Goal: Information Seeking & Learning: Learn about a topic

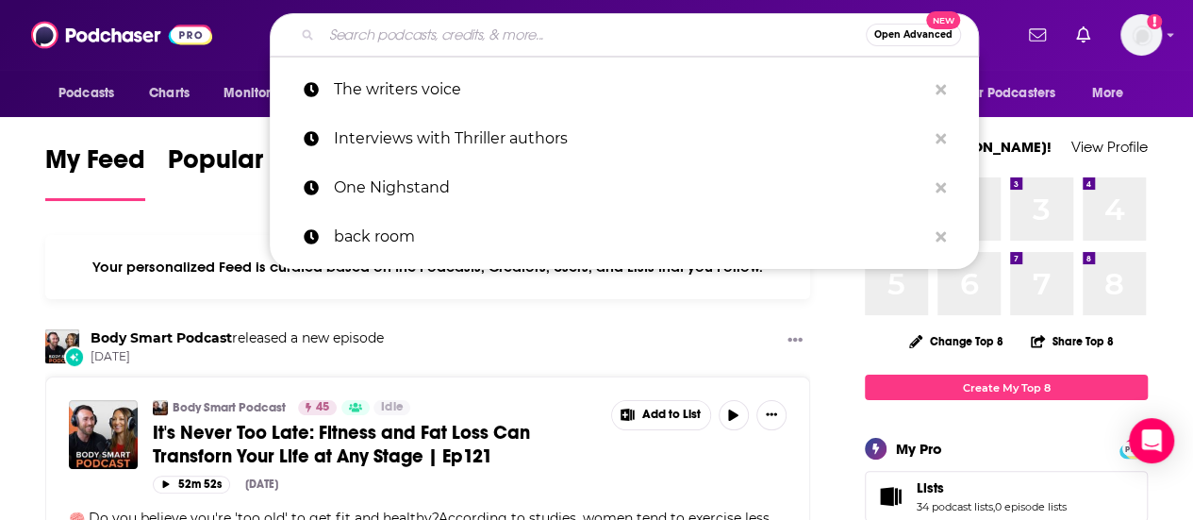
click at [628, 31] on input "Search podcasts, credits, & more..." at bounding box center [594, 35] width 544 height 30
paste input "Lean to the Left"
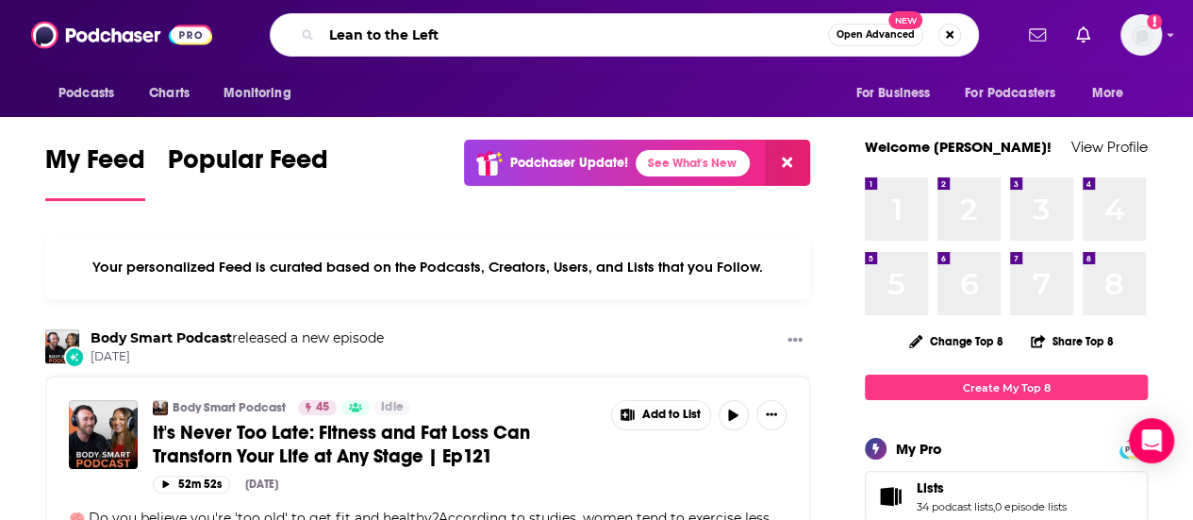
type input "Lean to the Left"
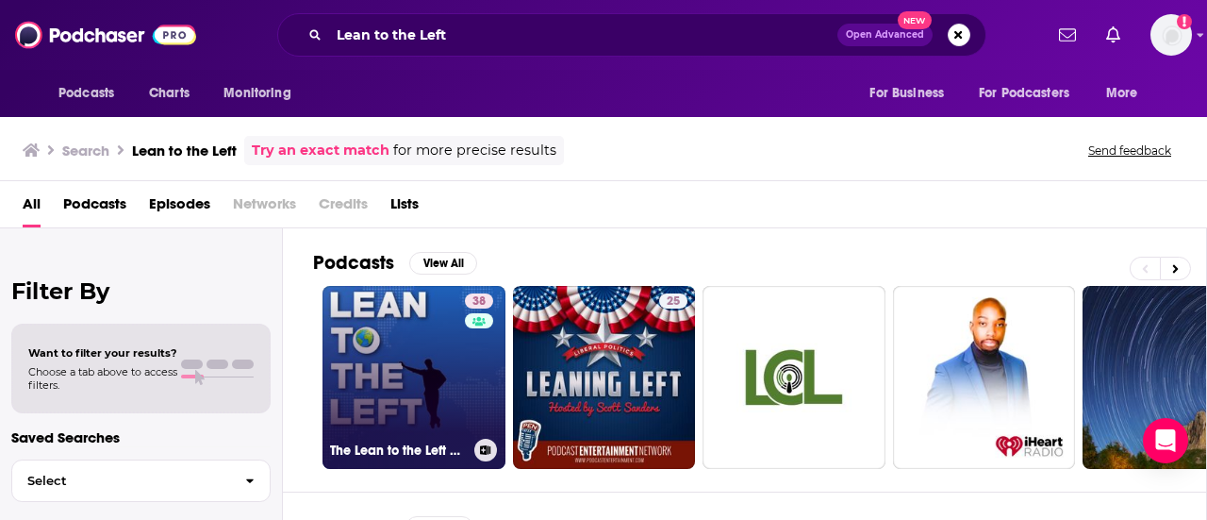
click at [411, 345] on link "38 The Lean to the Left Podcast" at bounding box center [414, 377] width 183 height 183
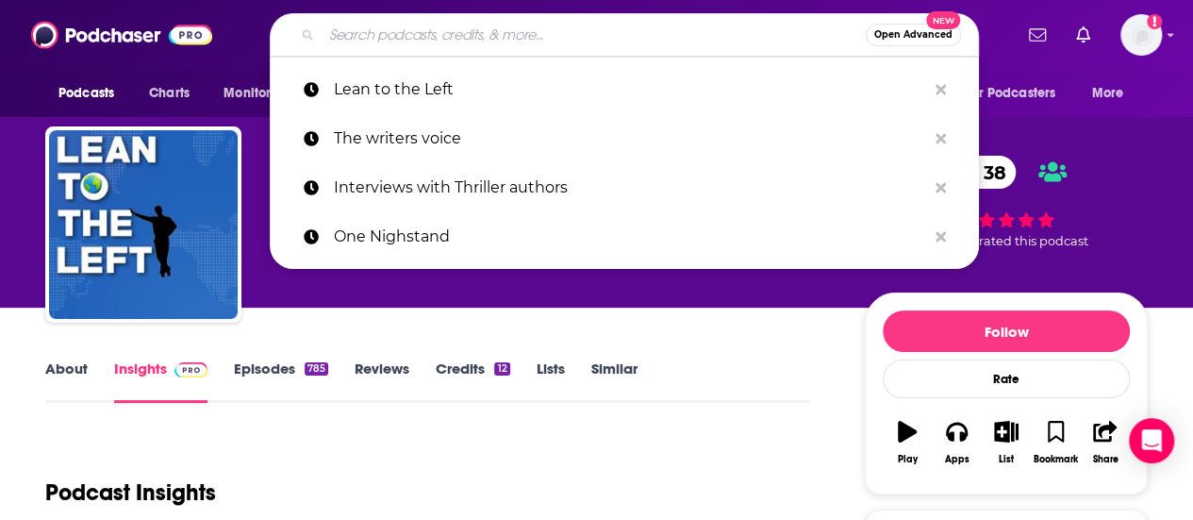
click at [600, 28] on input "Search podcasts, credits, & more..." at bounding box center [594, 35] width 544 height 30
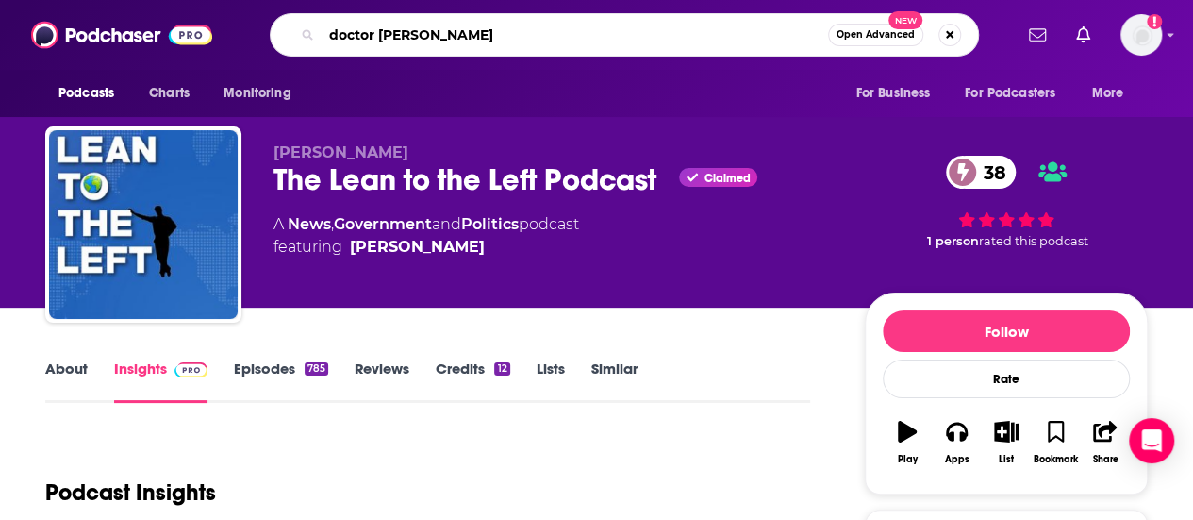
type input "doctor [PERSON_NAME]"
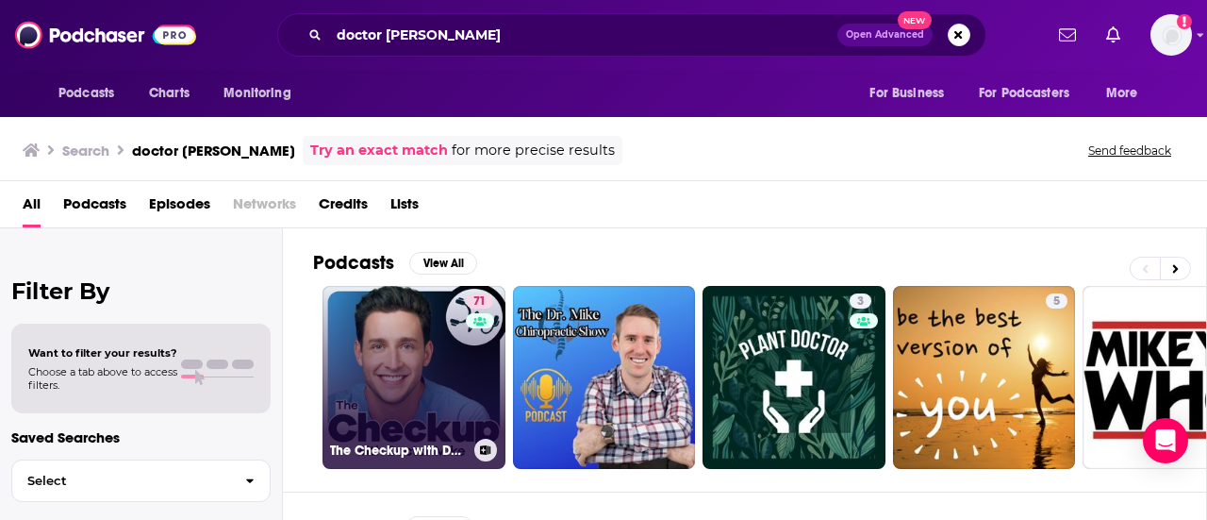
click at [375, 382] on link "71 The Checkup with Doctor [PERSON_NAME]" at bounding box center [414, 377] width 183 height 183
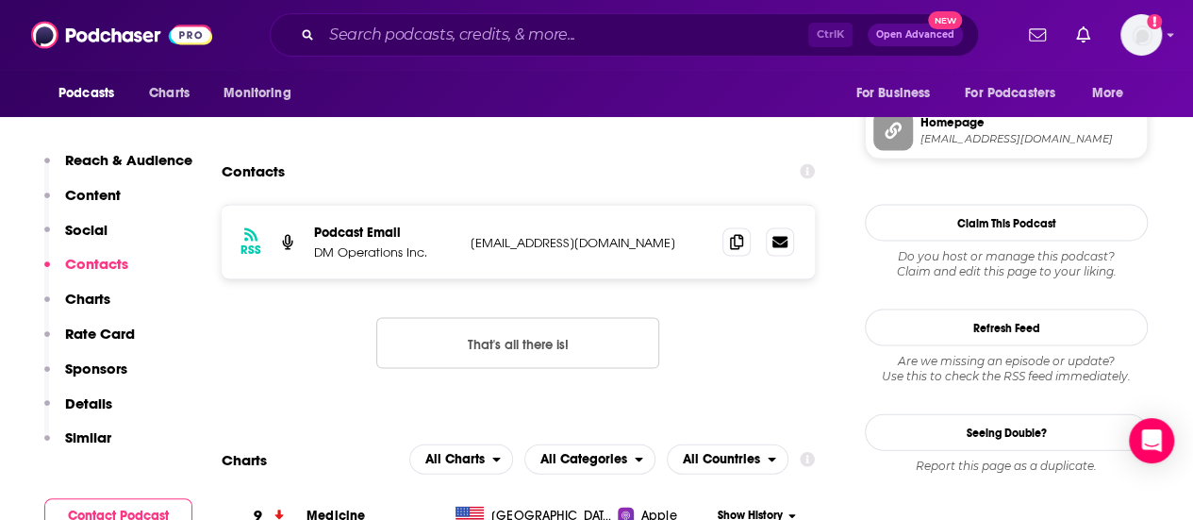
scroll to position [1845, 0]
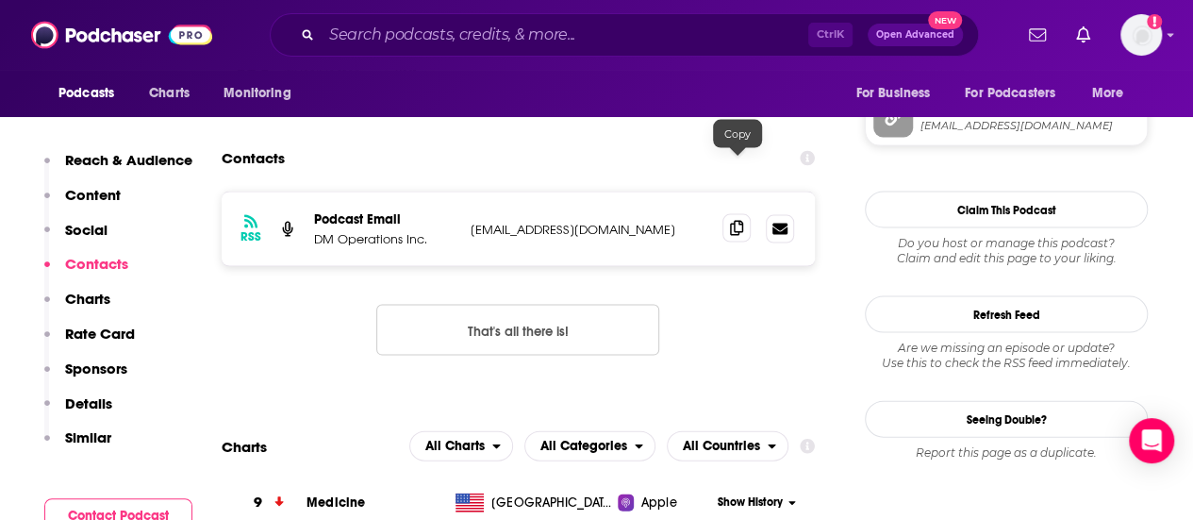
click at [734, 221] on icon at bounding box center [736, 228] width 13 height 15
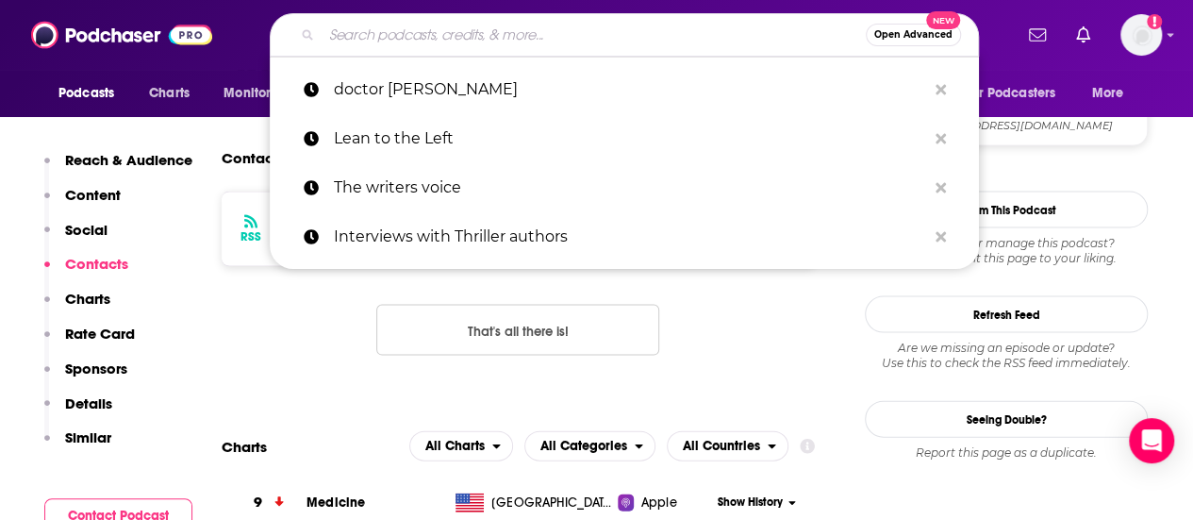
click at [466, 29] on input "Search podcasts, credits, & more..." at bounding box center [594, 35] width 544 height 30
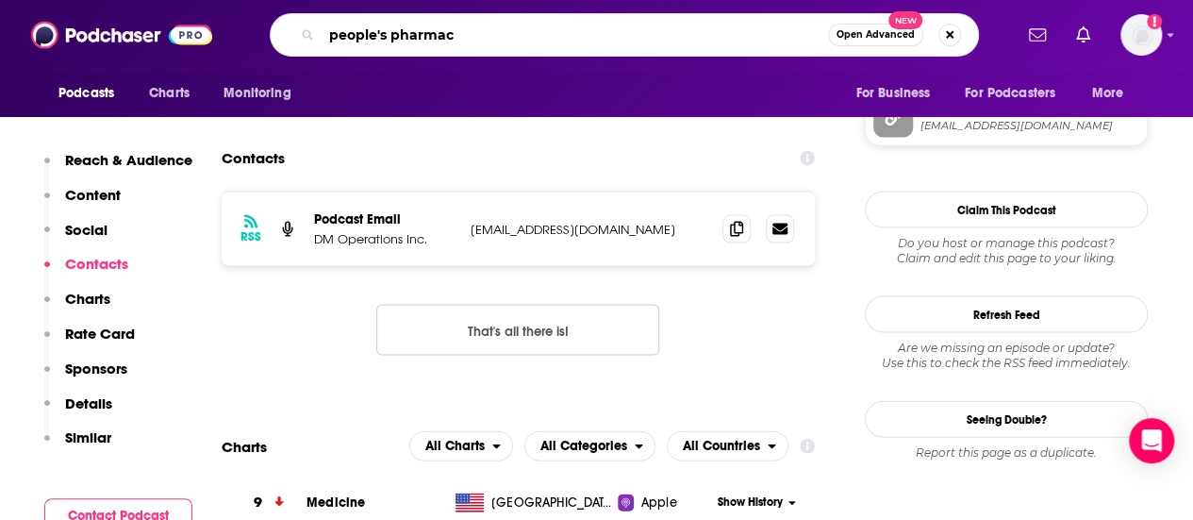
type input "people's pharmacy"
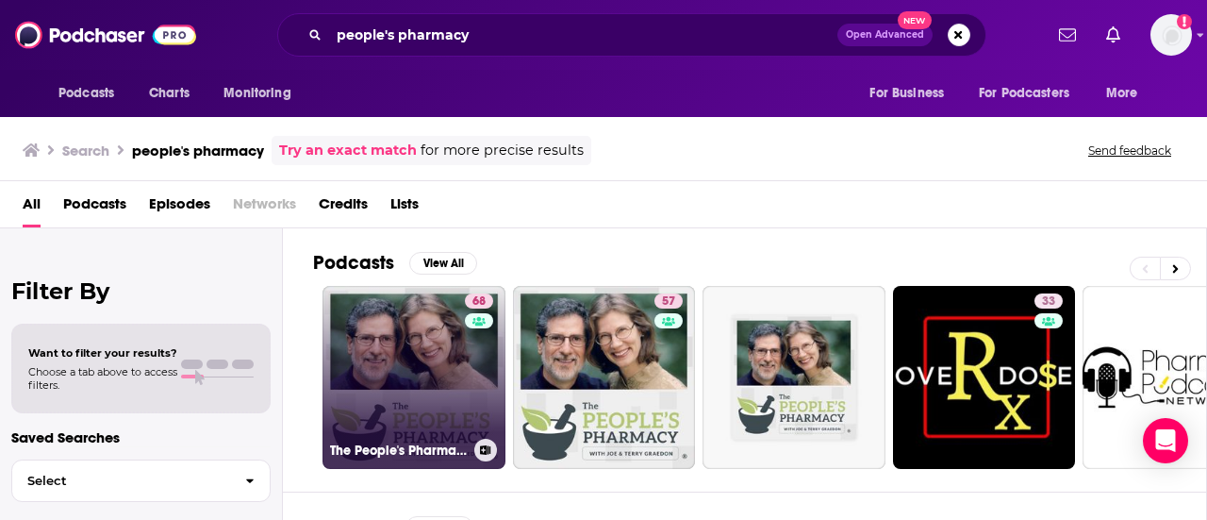
click at [461, 348] on link "68 The People's Pharmacy" at bounding box center [414, 377] width 183 height 183
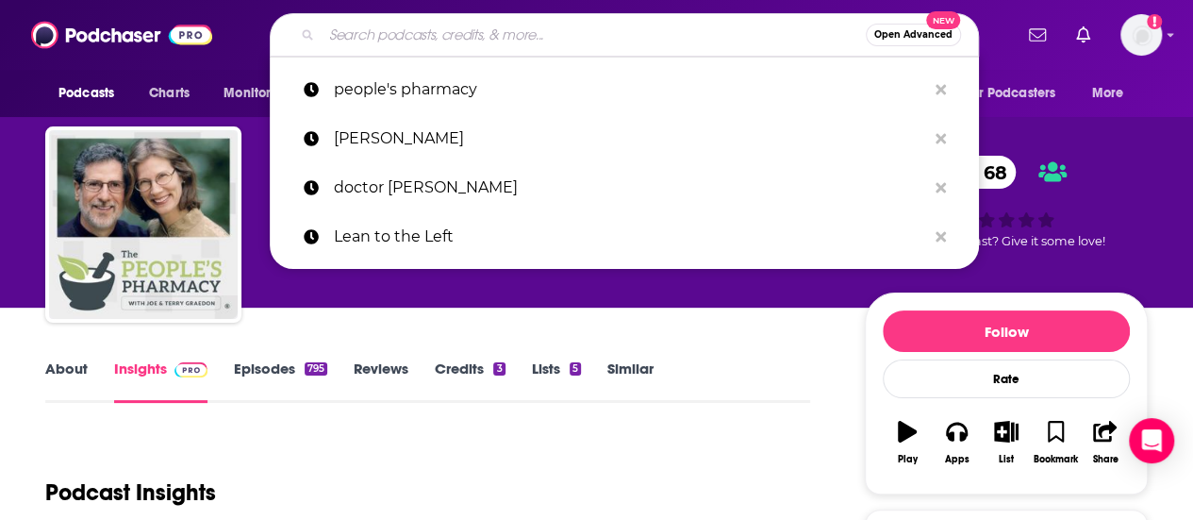
click at [493, 27] on input "Search podcasts, credits, & more..." at bounding box center [594, 35] width 544 height 30
paste input "You Are Not Broken"
type input "You Are Not Broken"
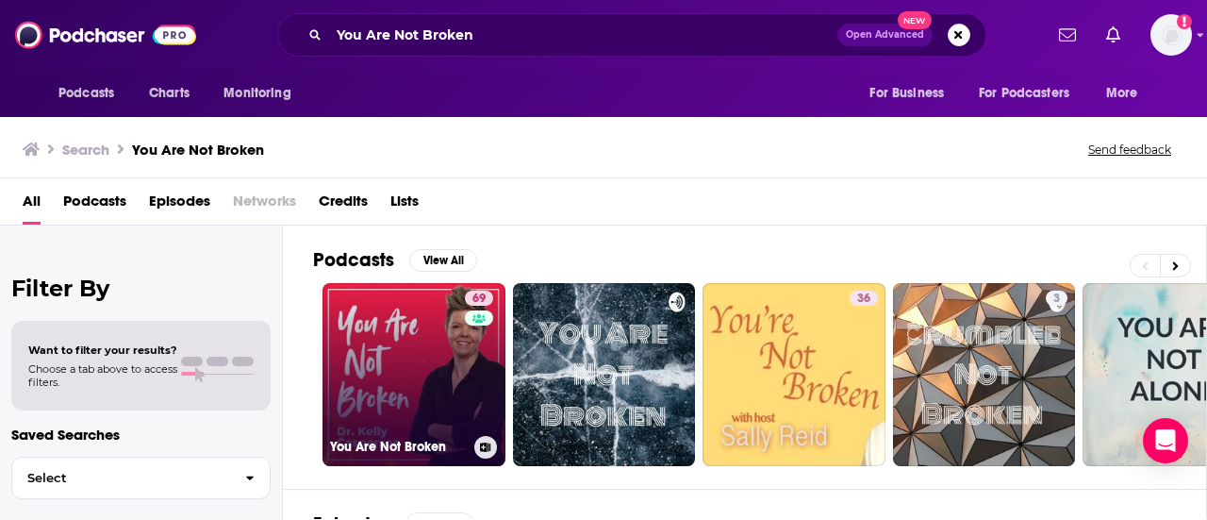
click at [414, 346] on link "69 You Are Not Broken" at bounding box center [414, 374] width 183 height 183
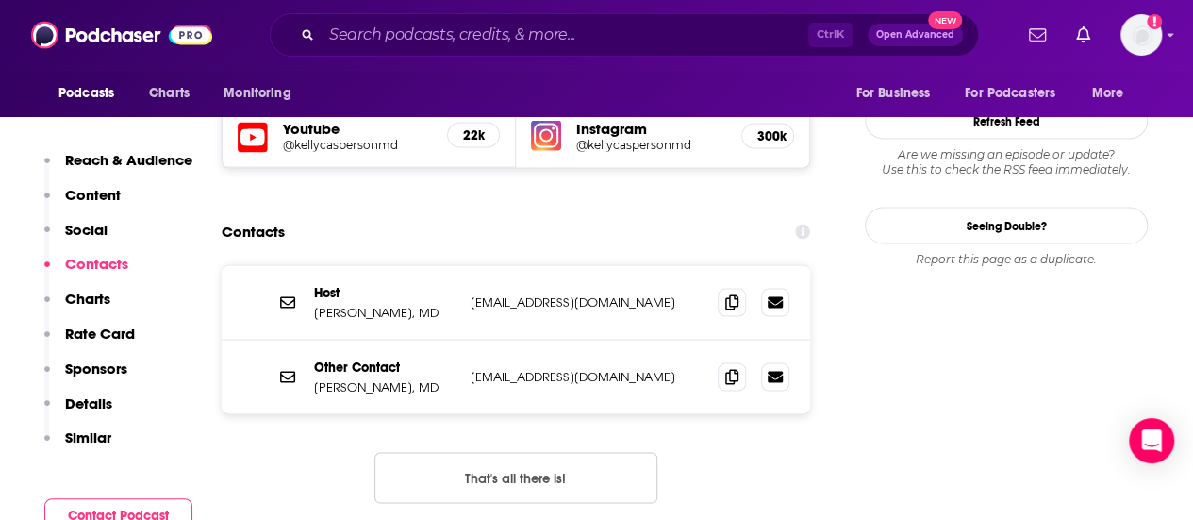
scroll to position [1776, 0]
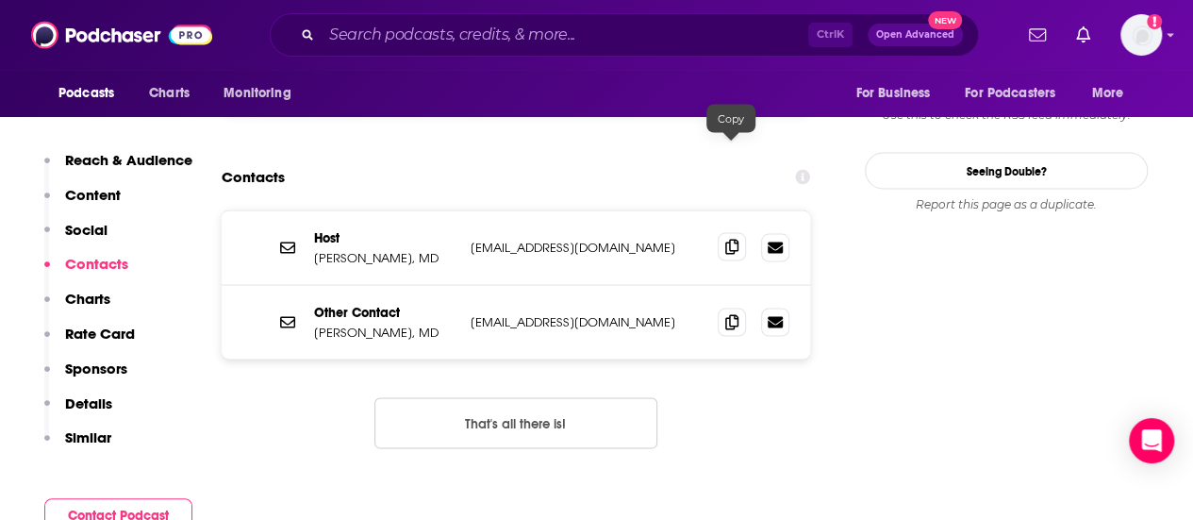
click at [734, 239] on icon at bounding box center [731, 246] width 13 height 15
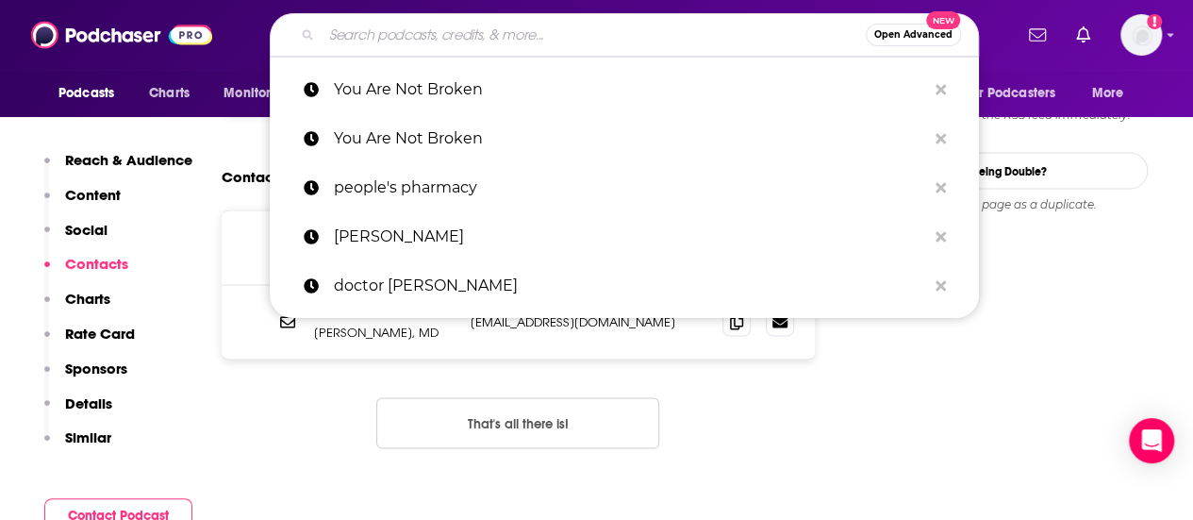
click at [468, 37] on input "Search podcasts, credits, & more..." at bounding box center [594, 35] width 544 height 30
paste input "[PERSON_NAME]"
type input "[PERSON_NAME]"
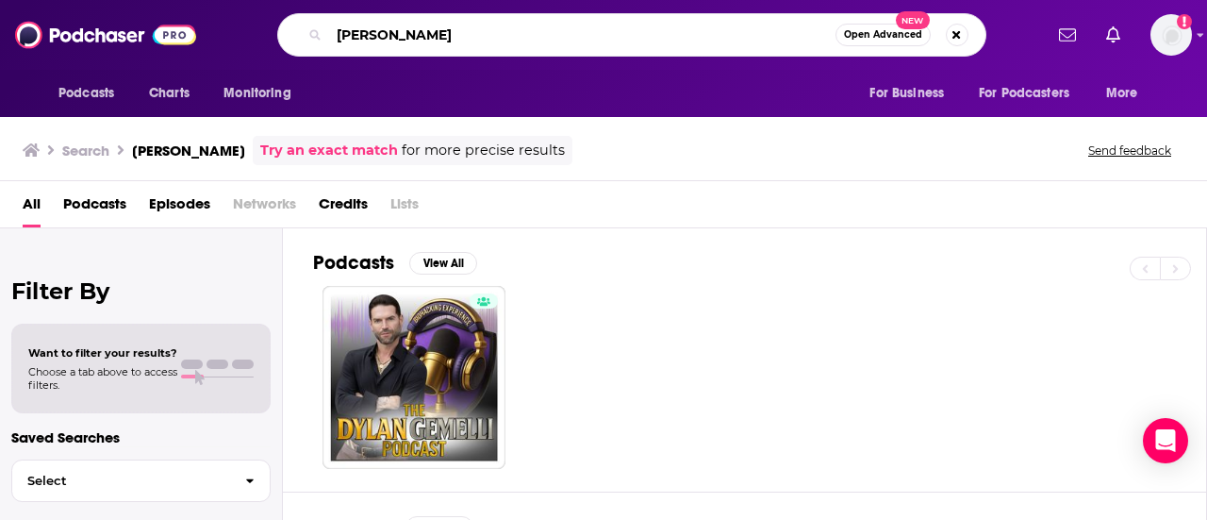
click at [558, 27] on input "[PERSON_NAME]" at bounding box center [582, 35] width 506 height 30
type input "D"
type input "Inquiring Minds"
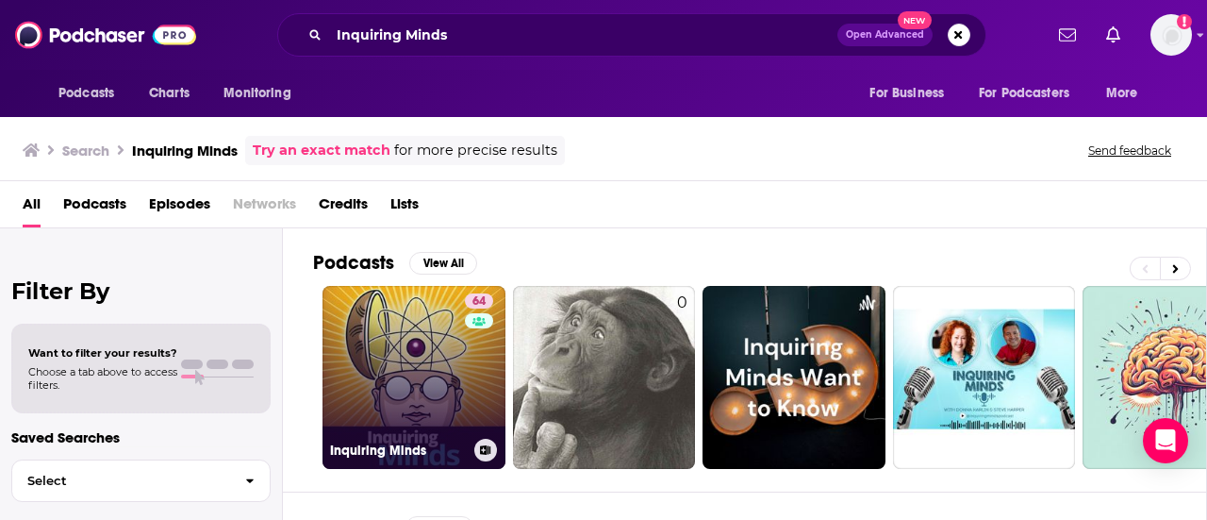
click at [432, 330] on link "64 Inquiring Minds" at bounding box center [414, 377] width 183 height 183
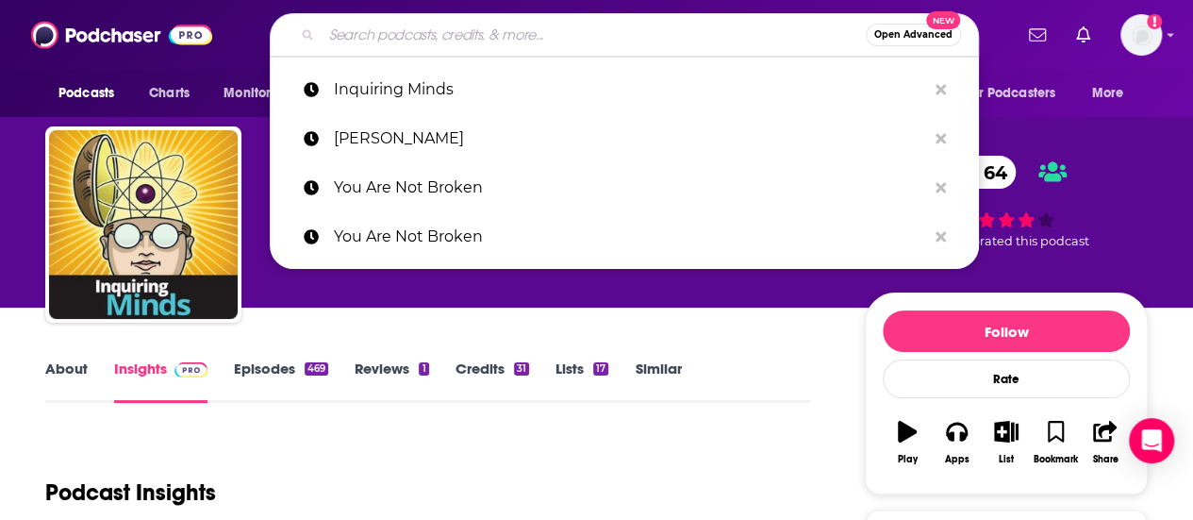
click at [547, 29] on input "Search podcasts, credits, & more..." at bounding box center [594, 35] width 544 height 30
paste input "KPFA “Against the Grain”"
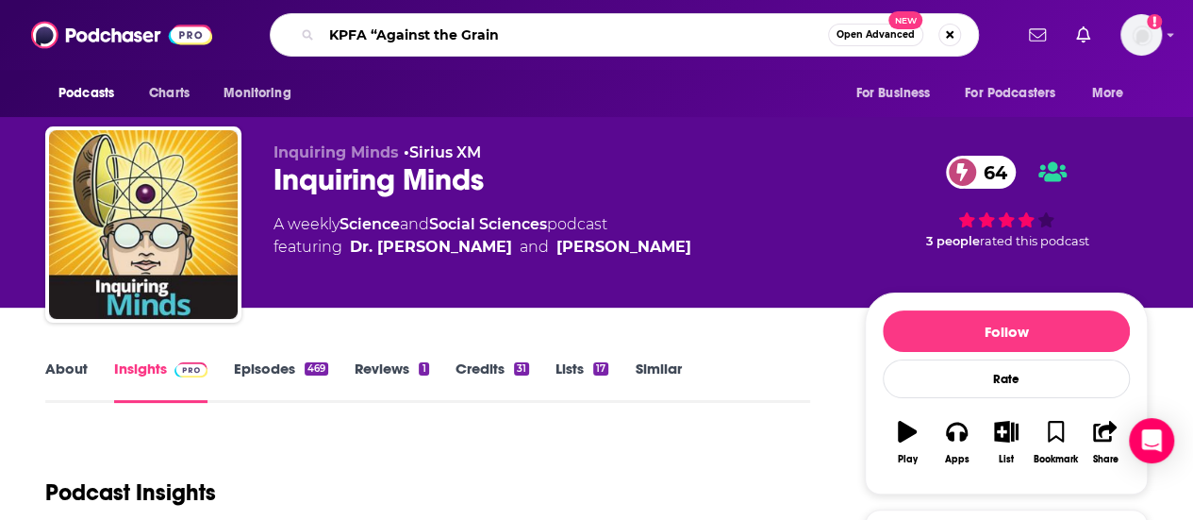
type input "KPFA Against the Grain"
click at [547, 29] on input "KPFA Against the Grain" at bounding box center [575, 35] width 506 height 30
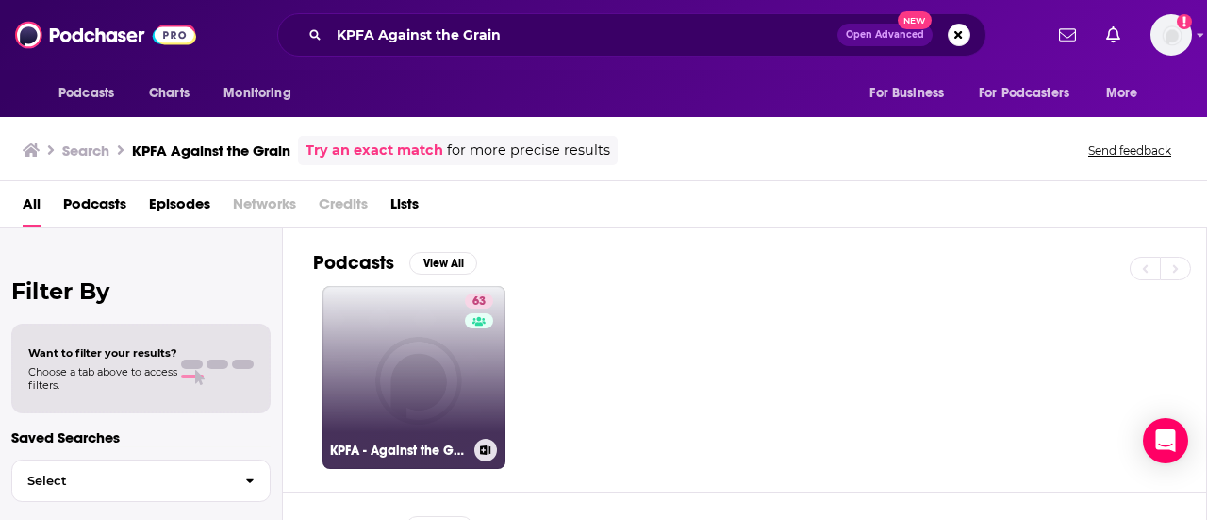
click at [389, 366] on link "63 KPFA - Against the Grain" at bounding box center [414, 377] width 183 height 183
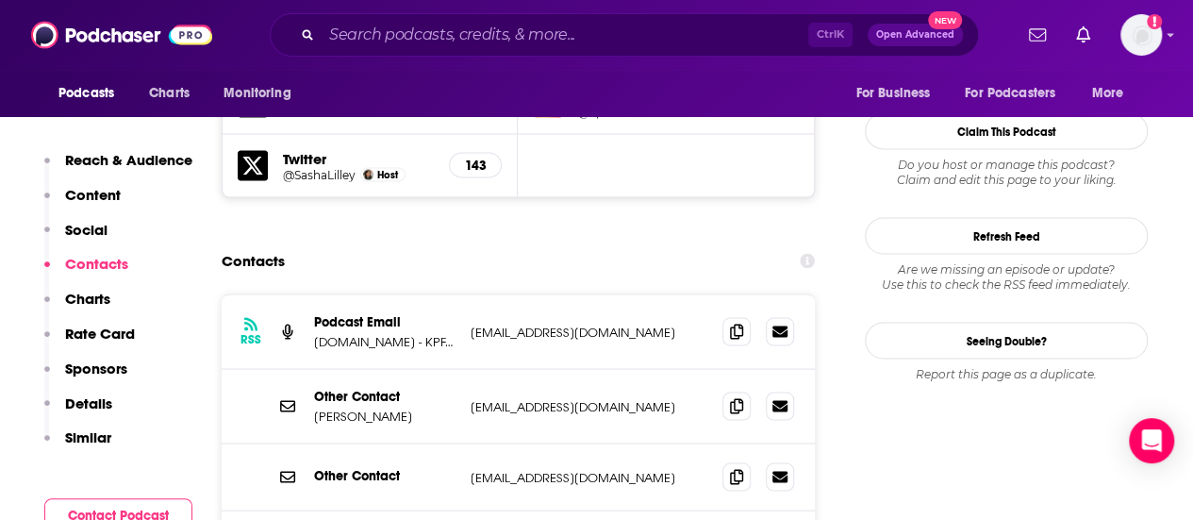
scroll to position [1768, 0]
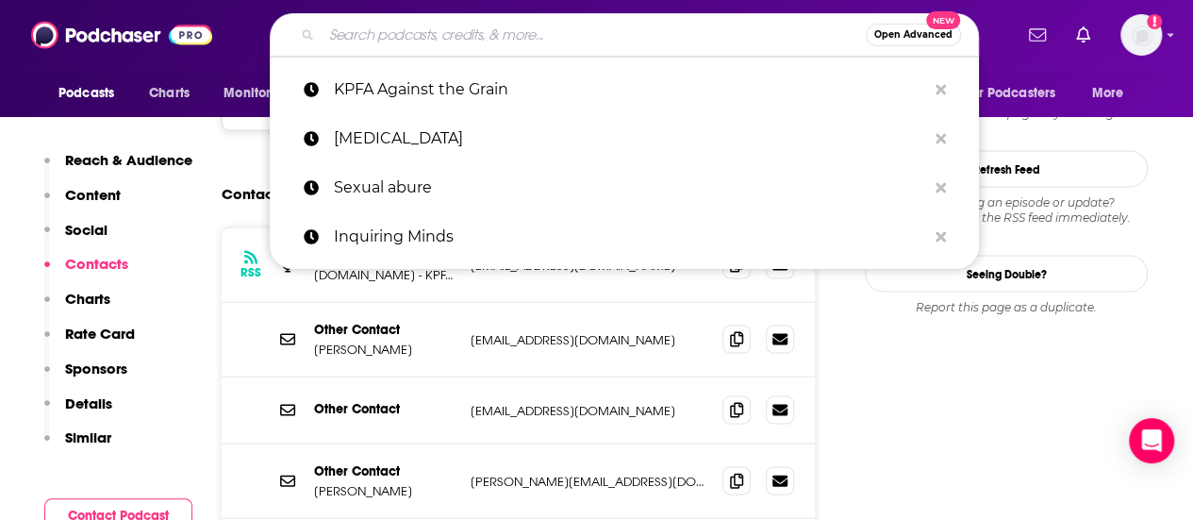
click at [669, 35] on input "Search podcasts, credits, & more..." at bounding box center [594, 35] width 544 height 30
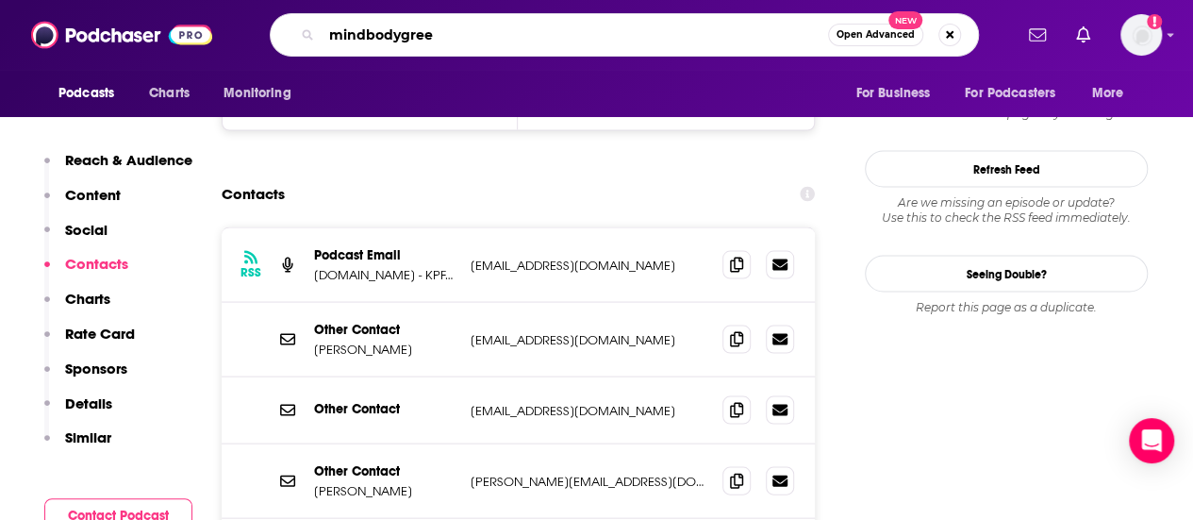
type input "mindbodygreen"
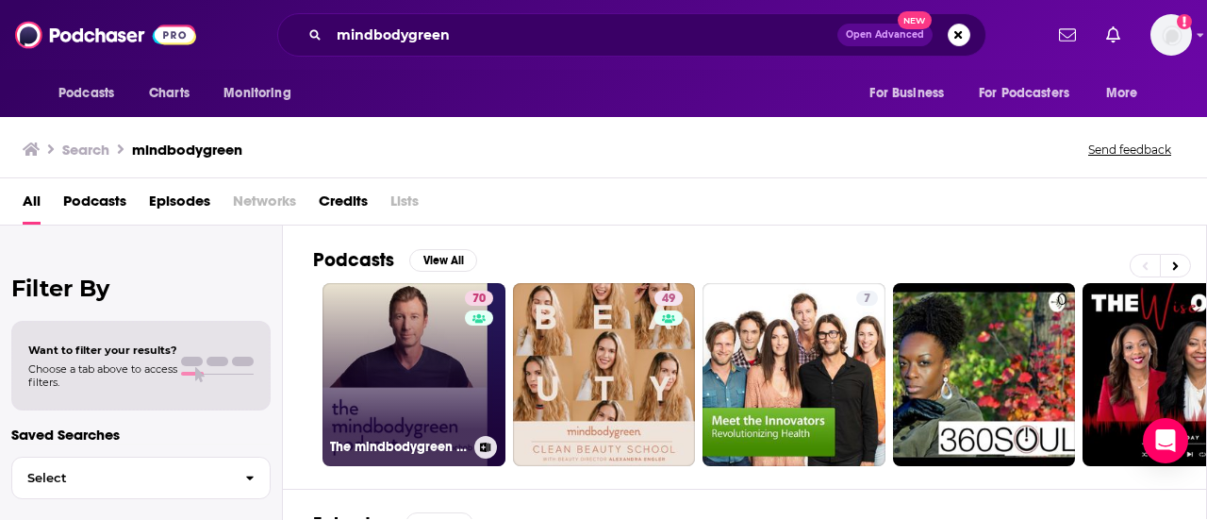
click at [399, 340] on link "70 The mindbodygreen Podcast" at bounding box center [414, 374] width 183 height 183
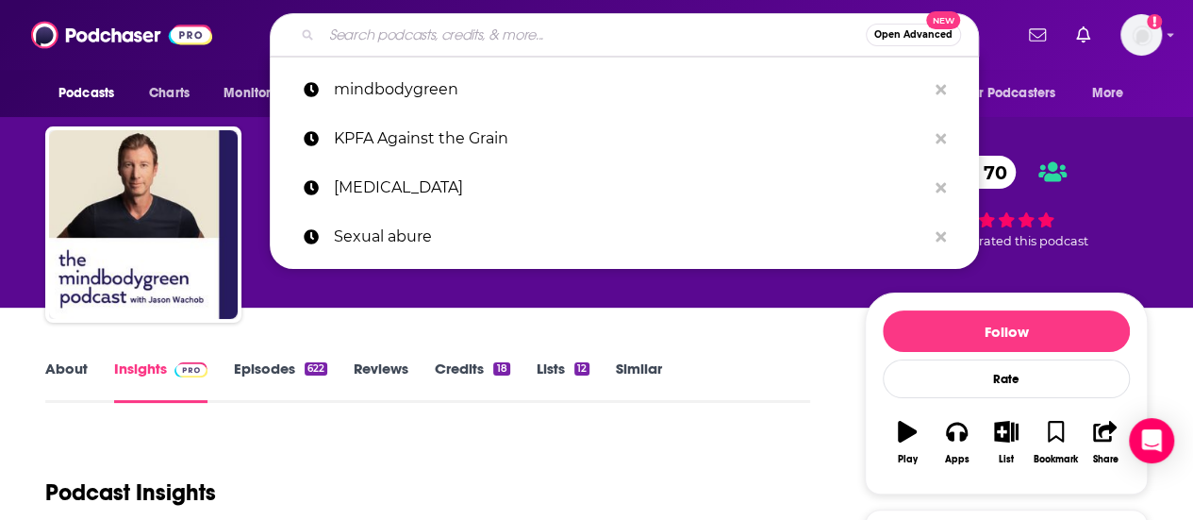
click at [589, 26] on input "Search podcasts, credits, & more..." at bounding box center [594, 35] width 544 height 30
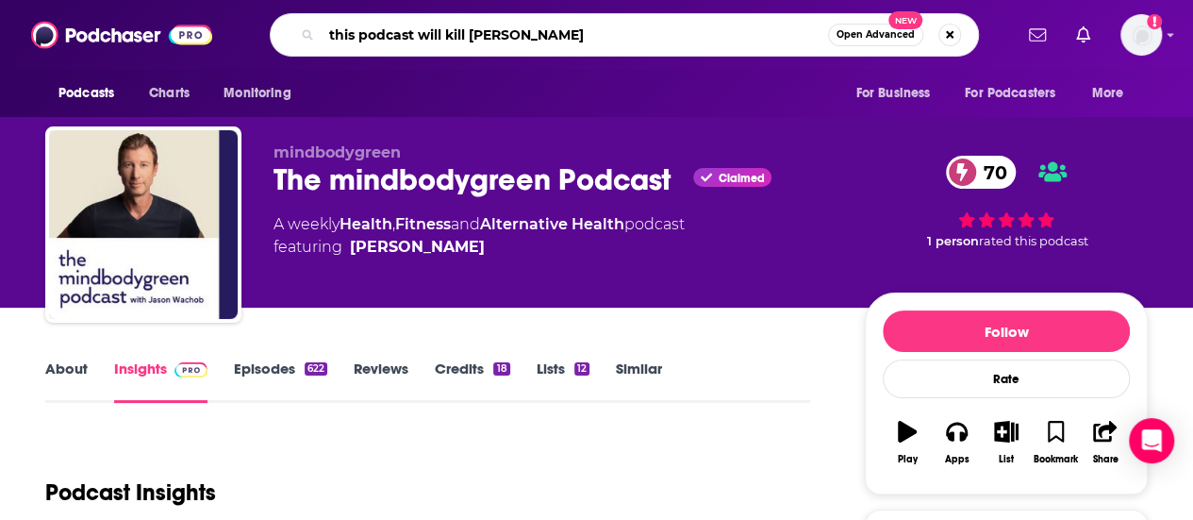
type input "this podcast will kill you"
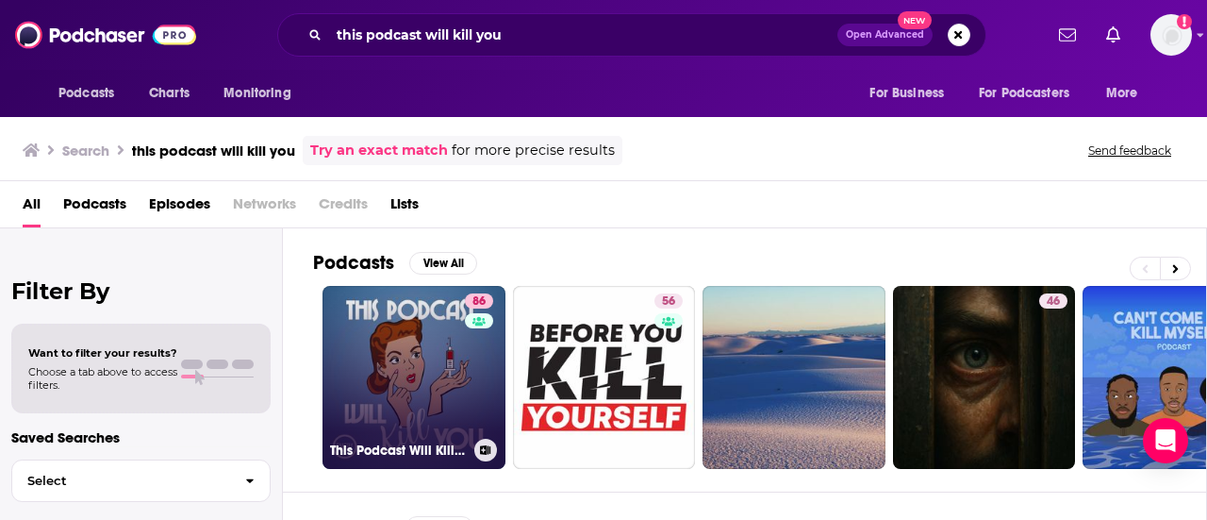
click at [378, 340] on link "86 This Podcast Will Kill You" at bounding box center [414, 377] width 183 height 183
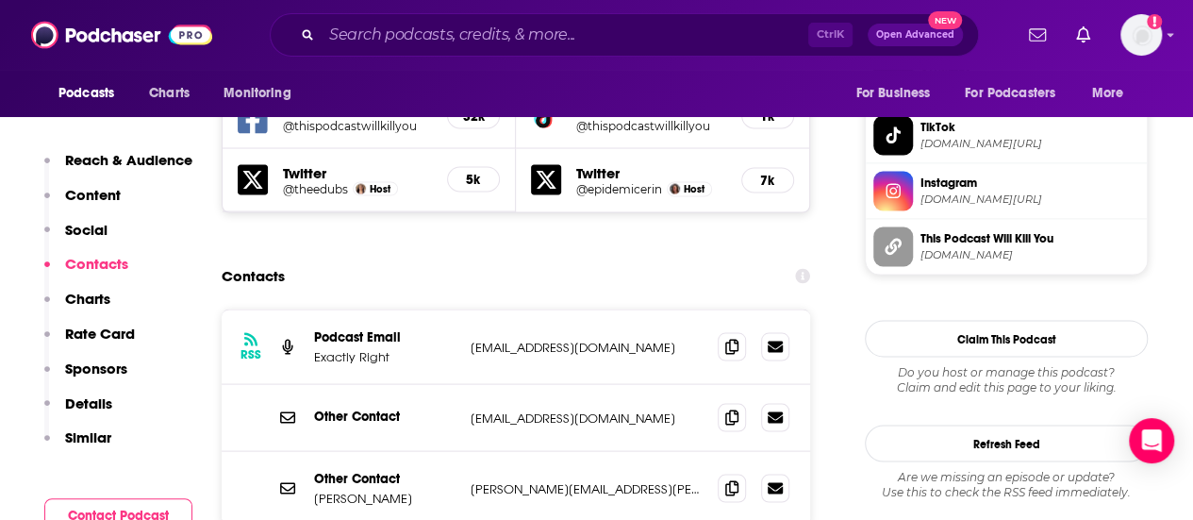
scroll to position [1759, 0]
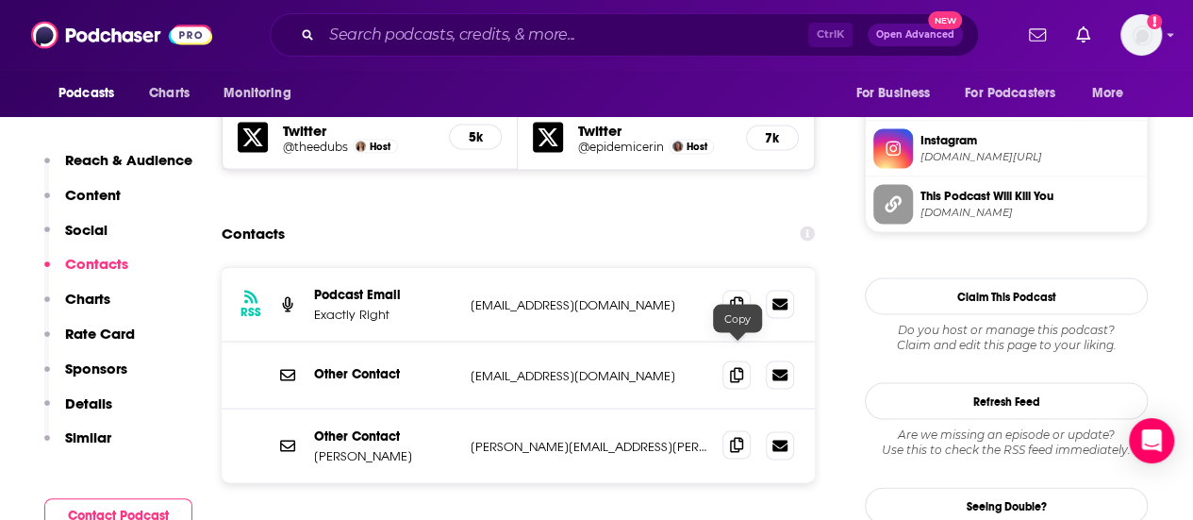
click at [741, 437] on icon at bounding box center [736, 444] width 13 height 15
click at [738, 295] on icon at bounding box center [736, 302] width 13 height 15
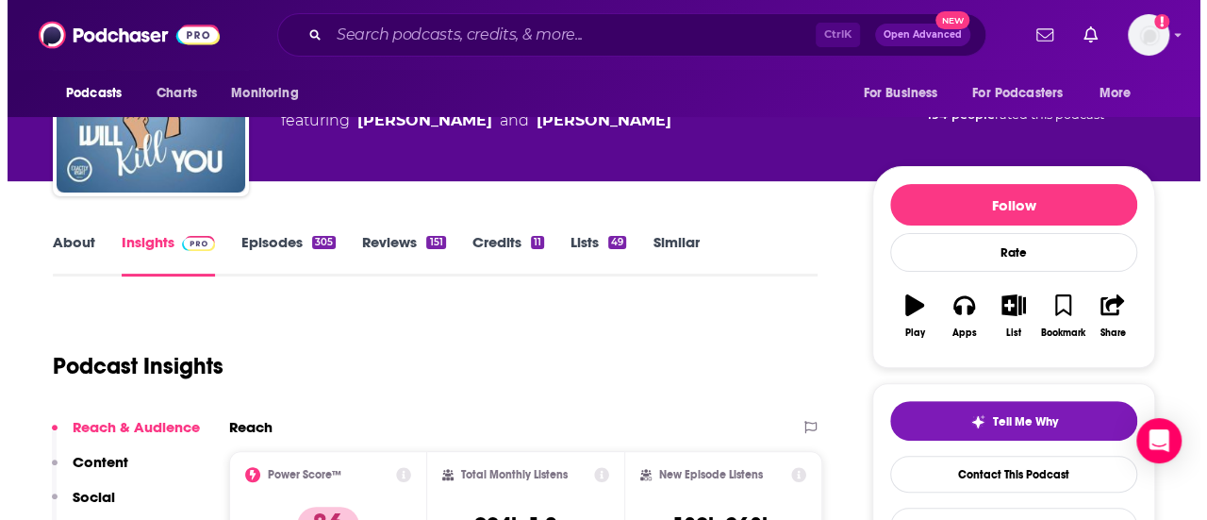
scroll to position [0, 0]
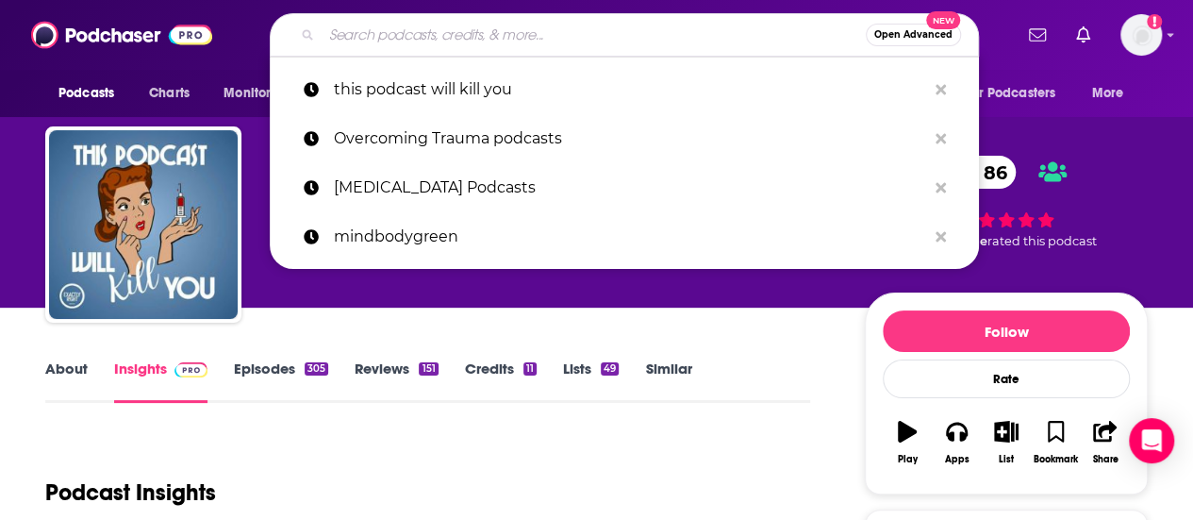
click at [624, 30] on input "Search podcasts, credits, & more..." at bounding box center [594, 35] width 544 height 30
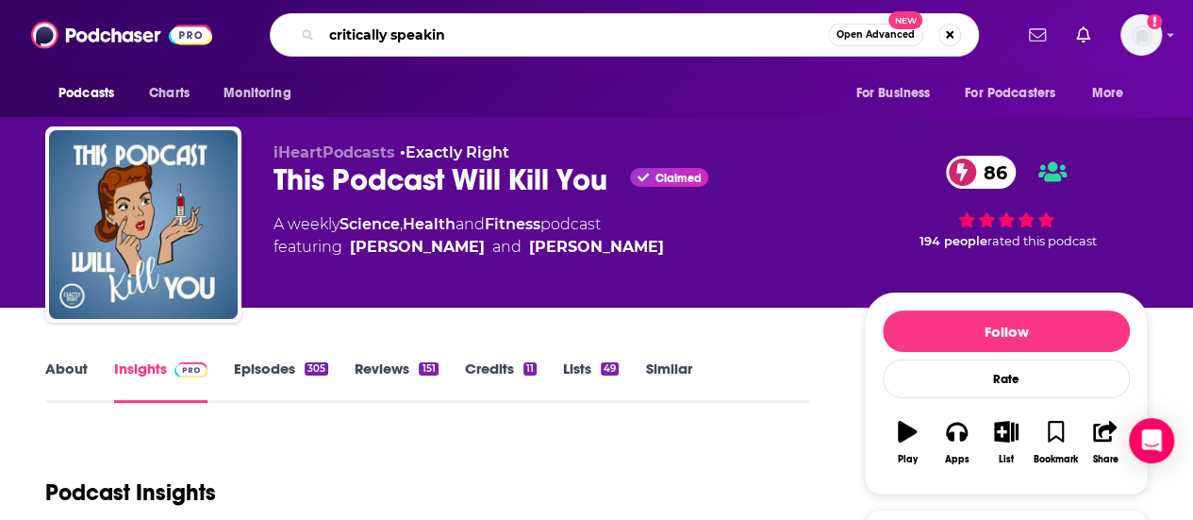
type input "critically speaking"
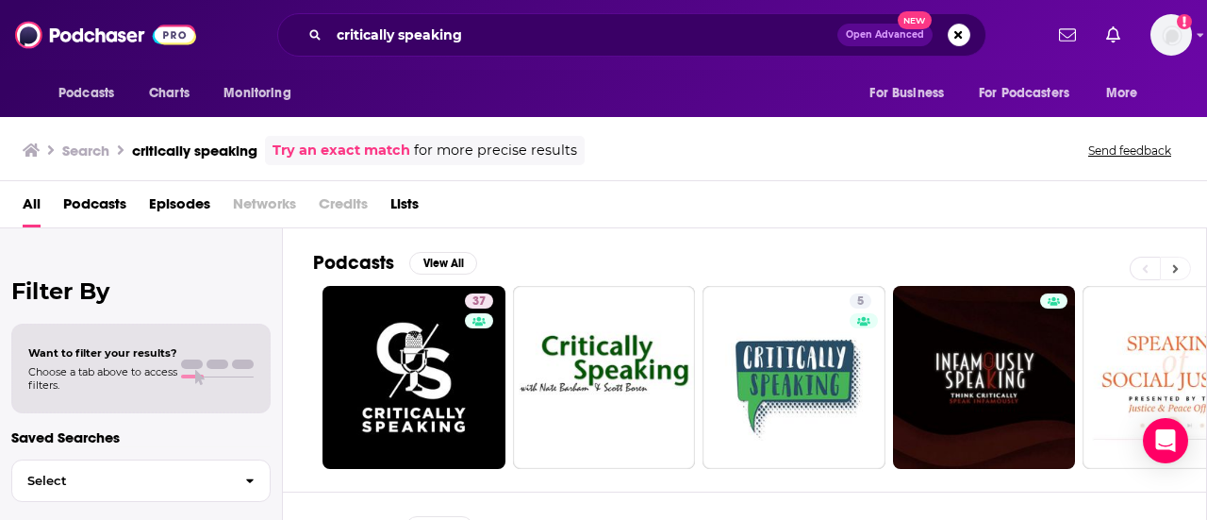
click at [1174, 264] on icon at bounding box center [1176, 268] width 6 height 8
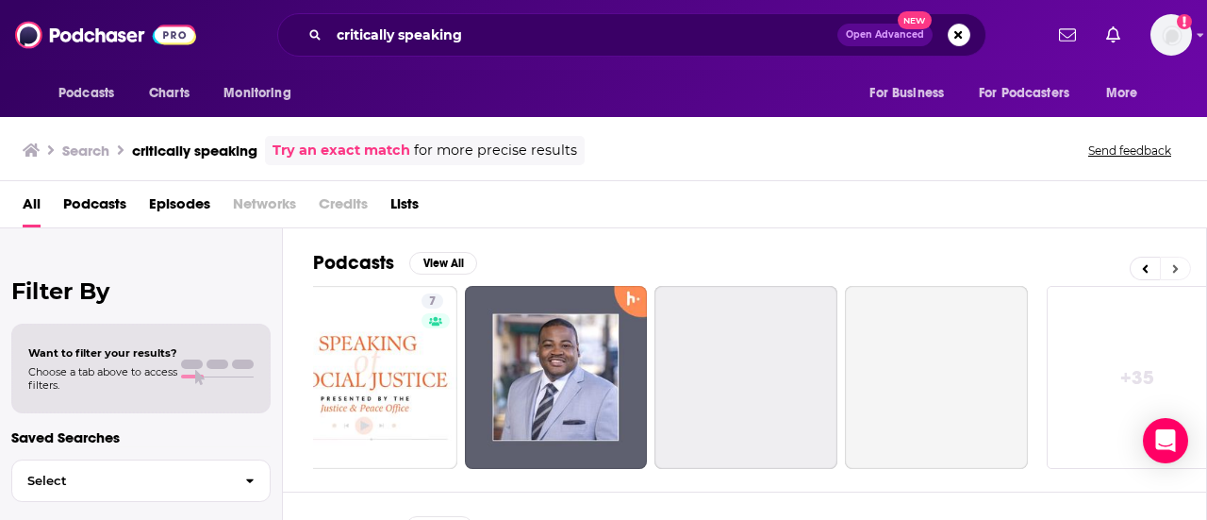
scroll to position [0, 837]
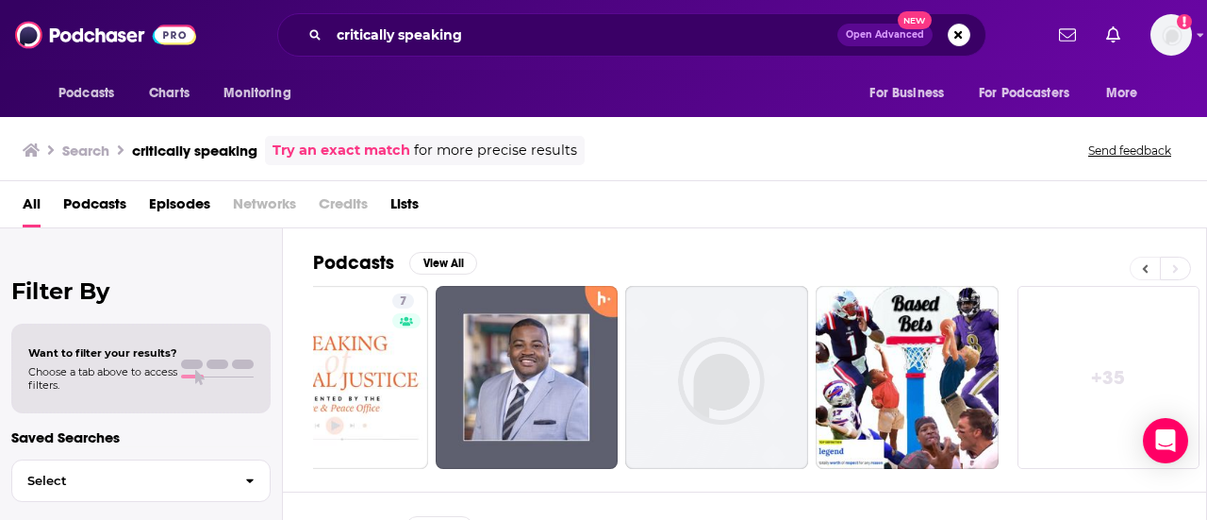
click at [1143, 267] on icon at bounding box center [1145, 268] width 7 height 13
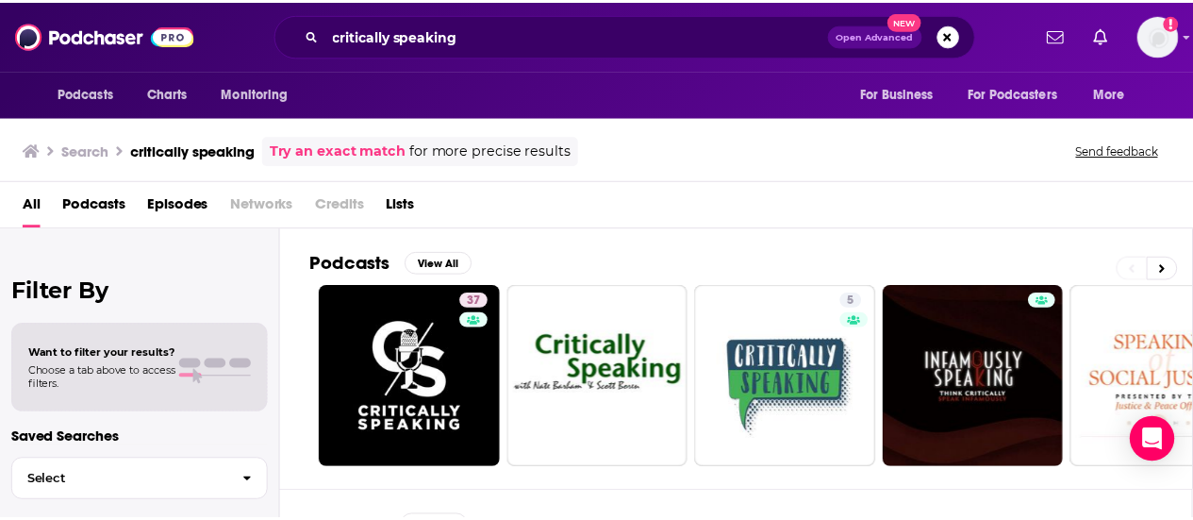
scroll to position [0, 0]
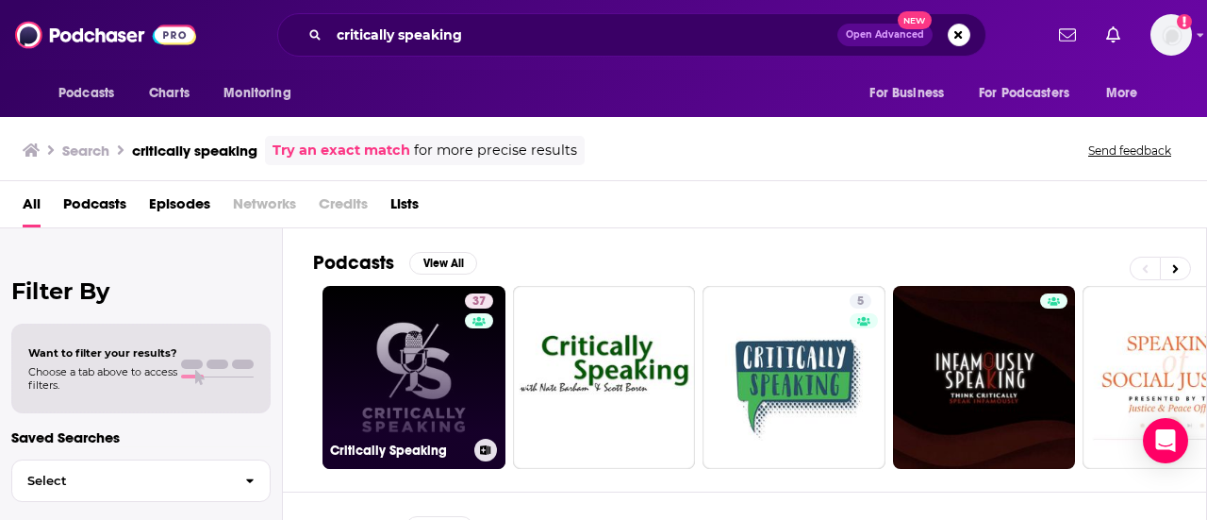
click at [443, 366] on link "37 Critically Speaking" at bounding box center [414, 377] width 183 height 183
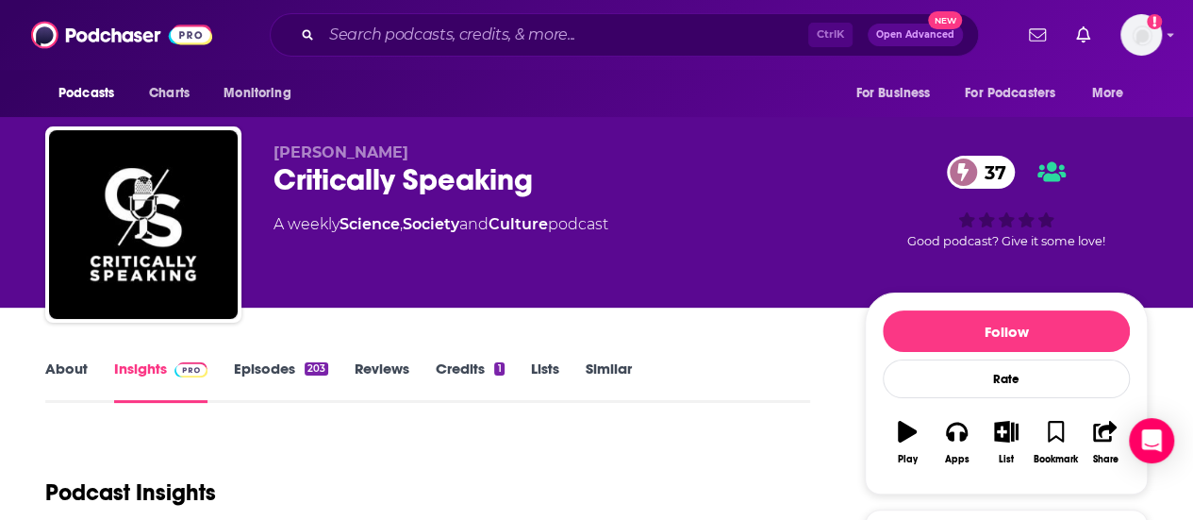
click at [79, 364] on link "About" at bounding box center [66, 380] width 42 height 43
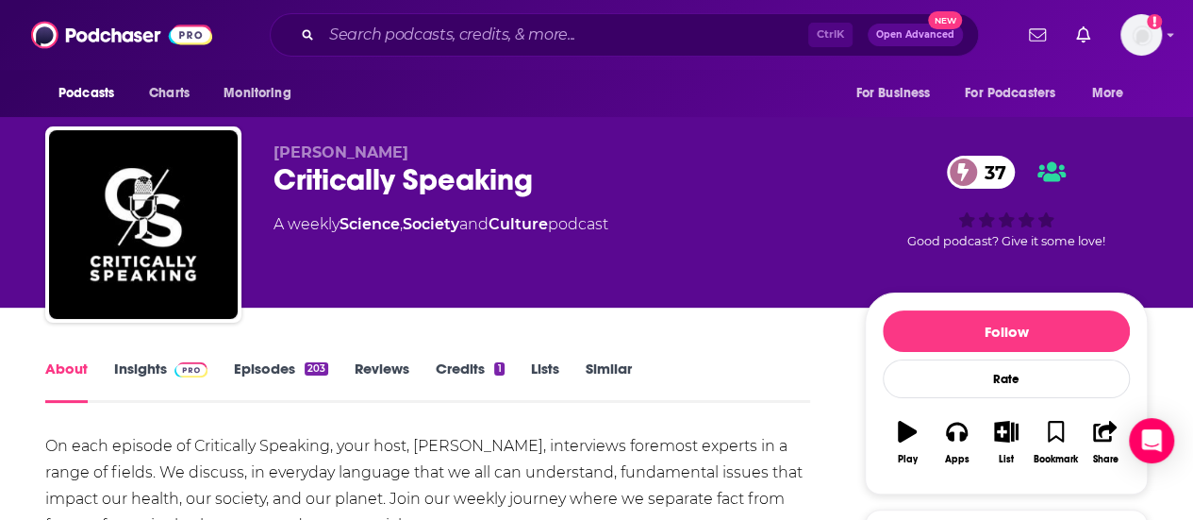
click at [136, 374] on link "Insights" at bounding box center [160, 380] width 93 height 43
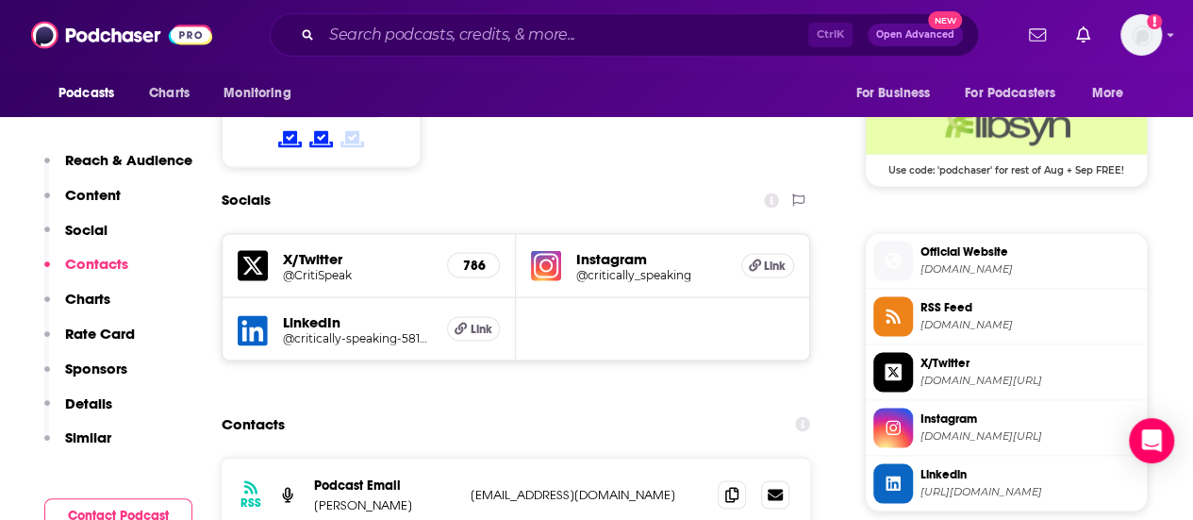
scroll to position [1567, 0]
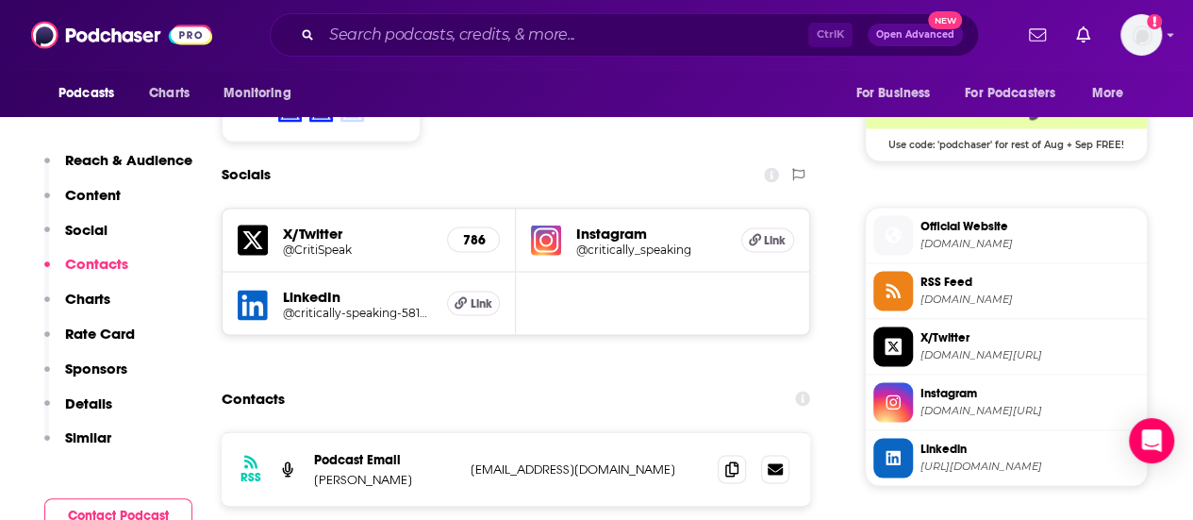
click at [1005, 236] on span "[DOMAIN_NAME]" at bounding box center [1029, 243] width 219 height 14
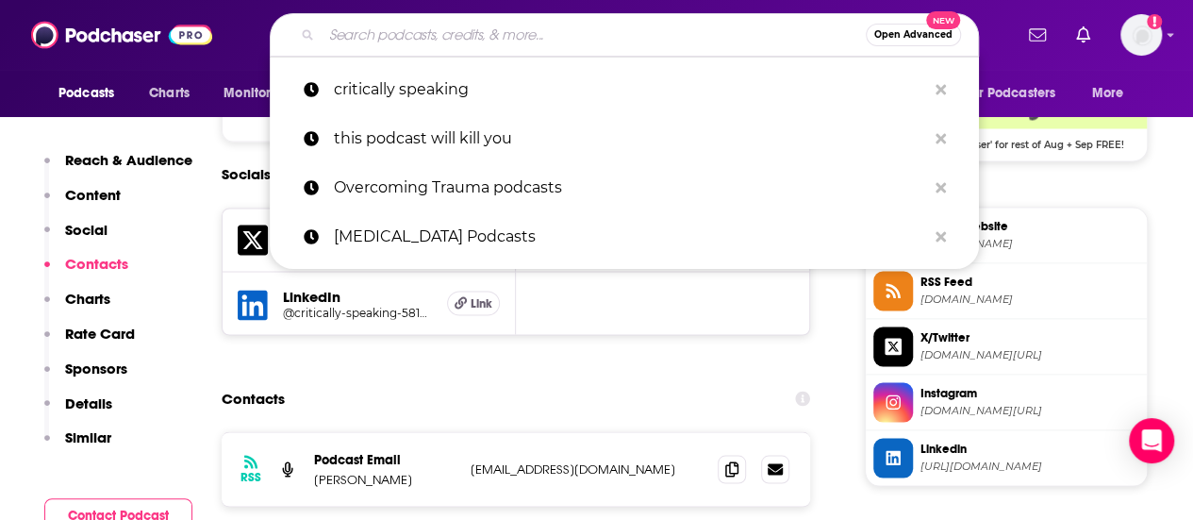
click at [633, 33] on input "Search podcasts, credits, & more..." at bounding box center [594, 35] width 544 height 30
paste input "Everyday Wellness"
type input "Everyday Wellness"
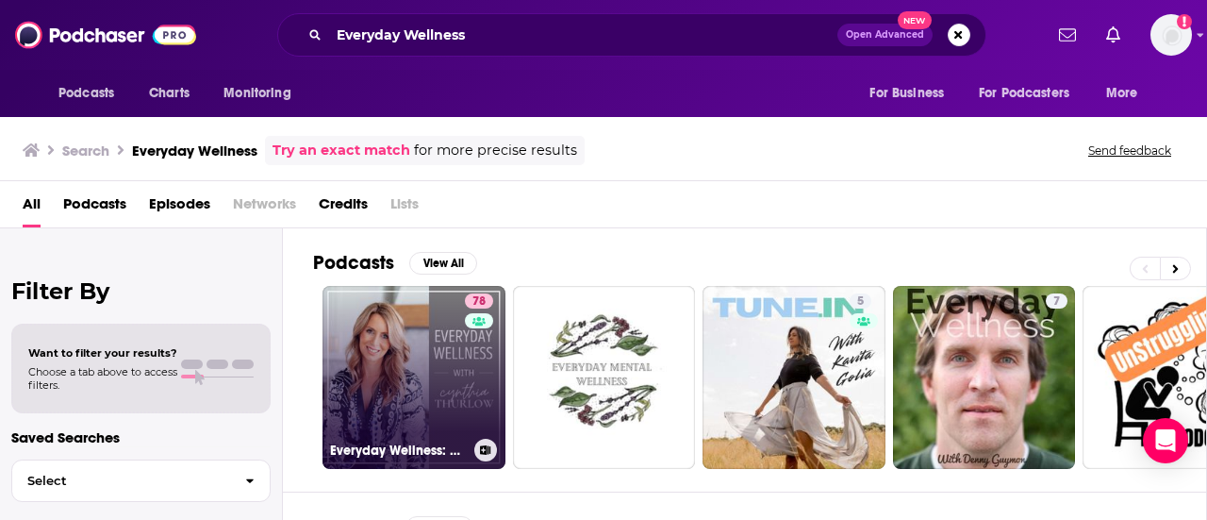
click at [439, 346] on link "78 Everyday Wellness: Midlife Hormones, Health, and Science for Women 35+" at bounding box center [414, 377] width 183 height 183
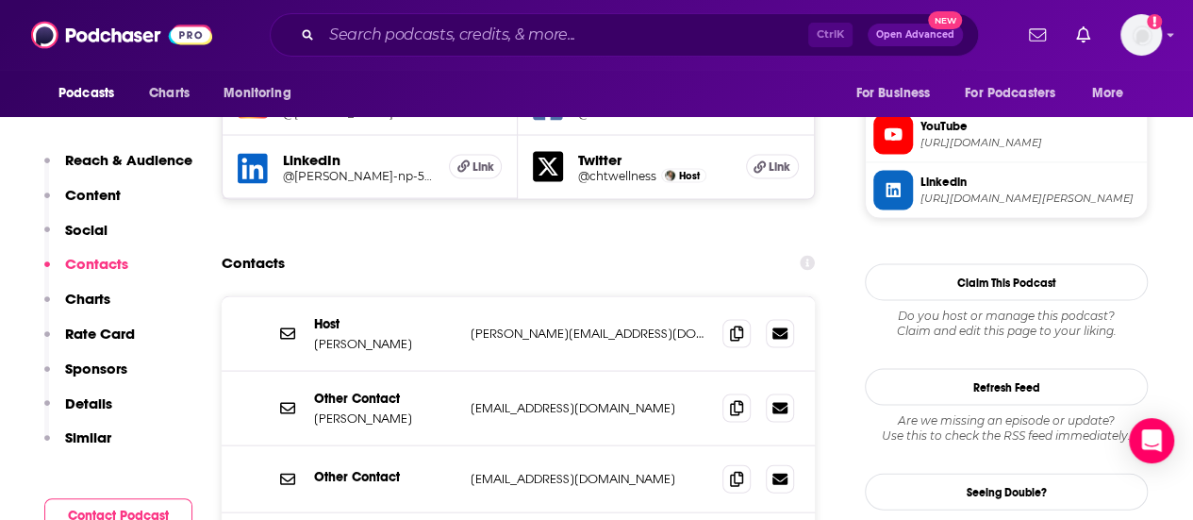
scroll to position [1787, 0]
